Goal: Task Accomplishment & Management: Manage account settings

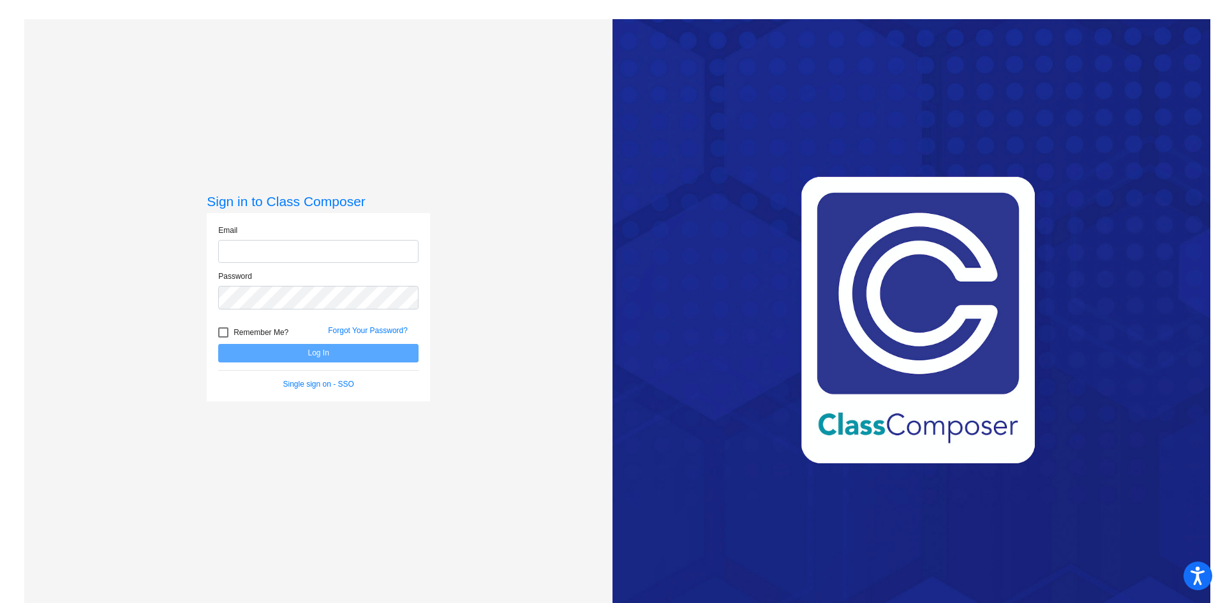
type input "[EMAIL_ADDRESS][DOMAIN_NAME]"
click at [313, 355] on button "Log In" at bounding box center [318, 353] width 200 height 19
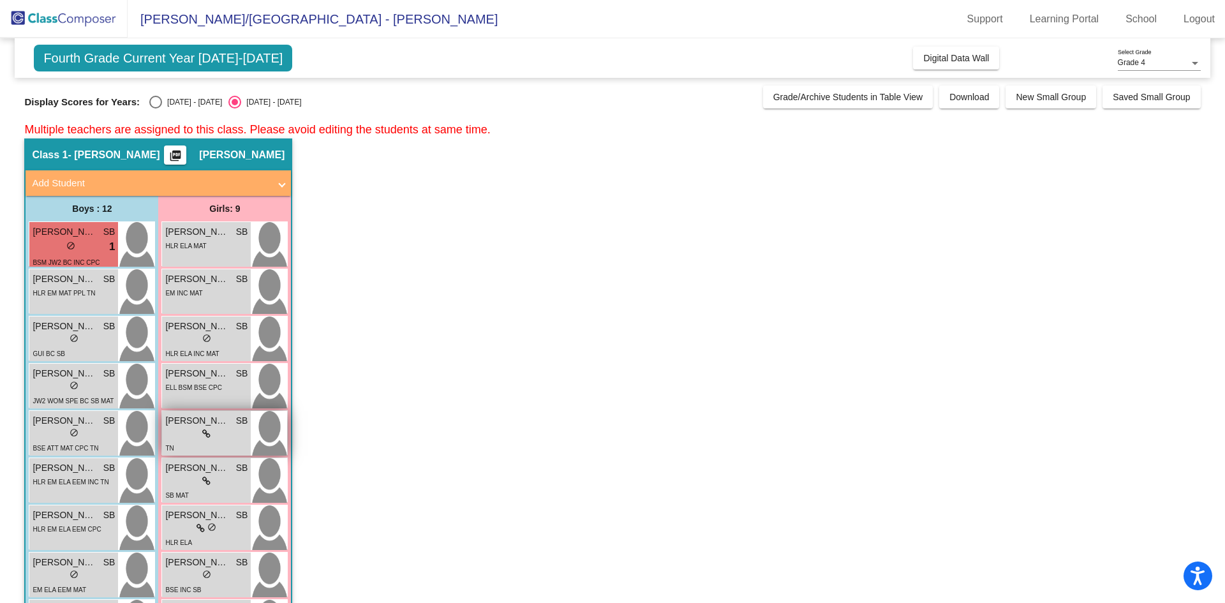
click at [223, 433] on div "lock do_not_disturb_alt" at bounding box center [206, 433] width 82 height 13
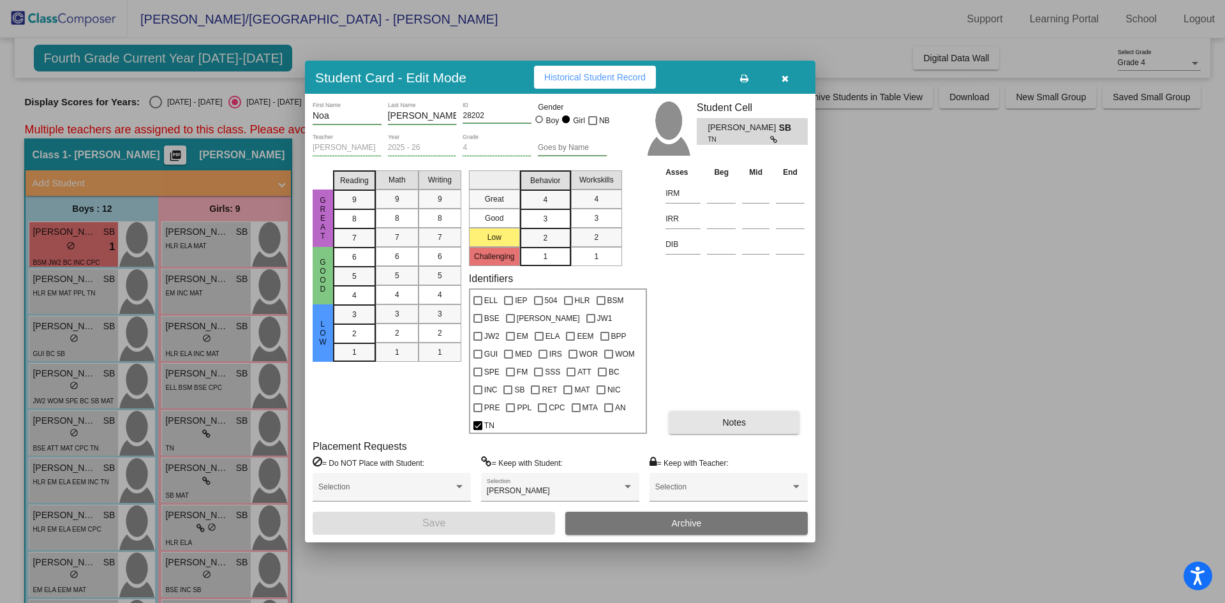
click at [727, 417] on span "Notes" at bounding box center [734, 422] width 24 height 10
click at [916, 325] on div at bounding box center [612, 301] width 1225 height 603
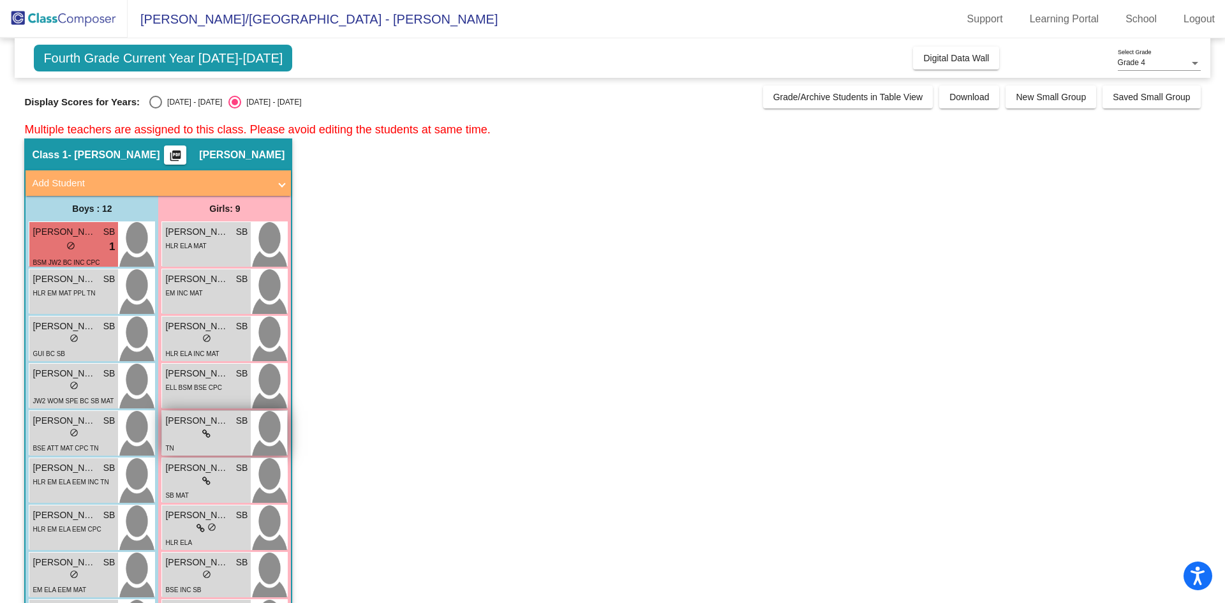
click at [202, 430] on icon at bounding box center [206, 433] width 8 height 9
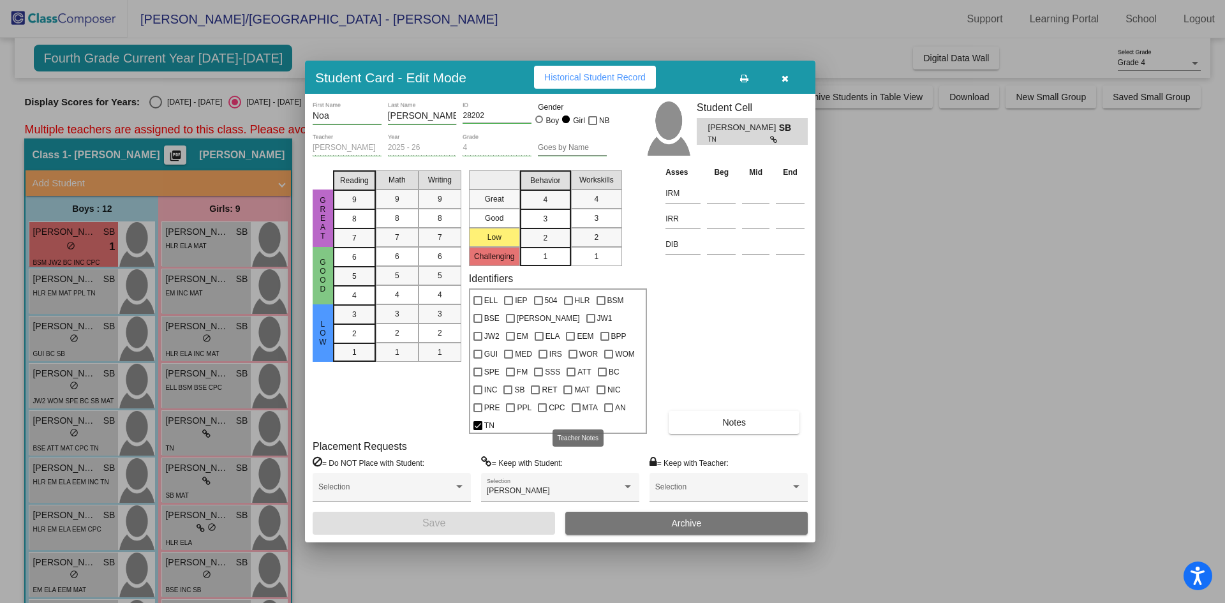
click at [494, 418] on span "TN" at bounding box center [489, 425] width 10 height 15
click at [478, 430] on input "TN" at bounding box center [477, 430] width 1 height 1
click at [482, 421] on div at bounding box center [477, 425] width 9 height 9
click at [478, 430] on input "TN" at bounding box center [477, 430] width 1 height 1
checkbox input "true"
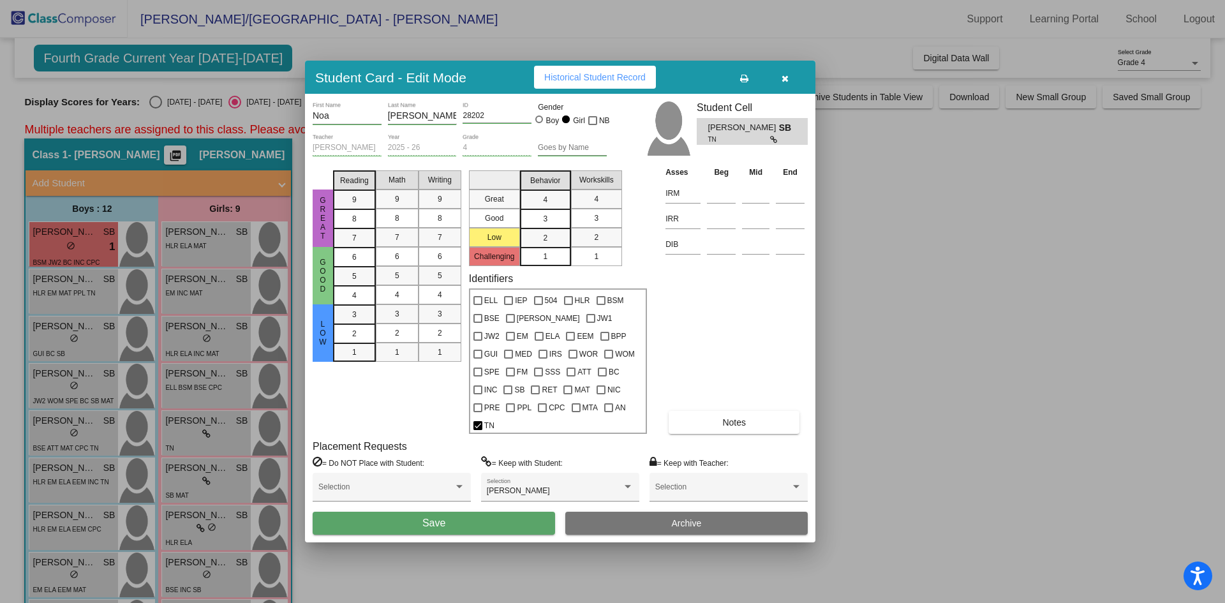
click at [732, 417] on span "Notes" at bounding box center [734, 422] width 24 height 10
click at [787, 83] on icon "button" at bounding box center [785, 78] width 7 height 9
